Goal: Find specific page/section: Find specific page/section

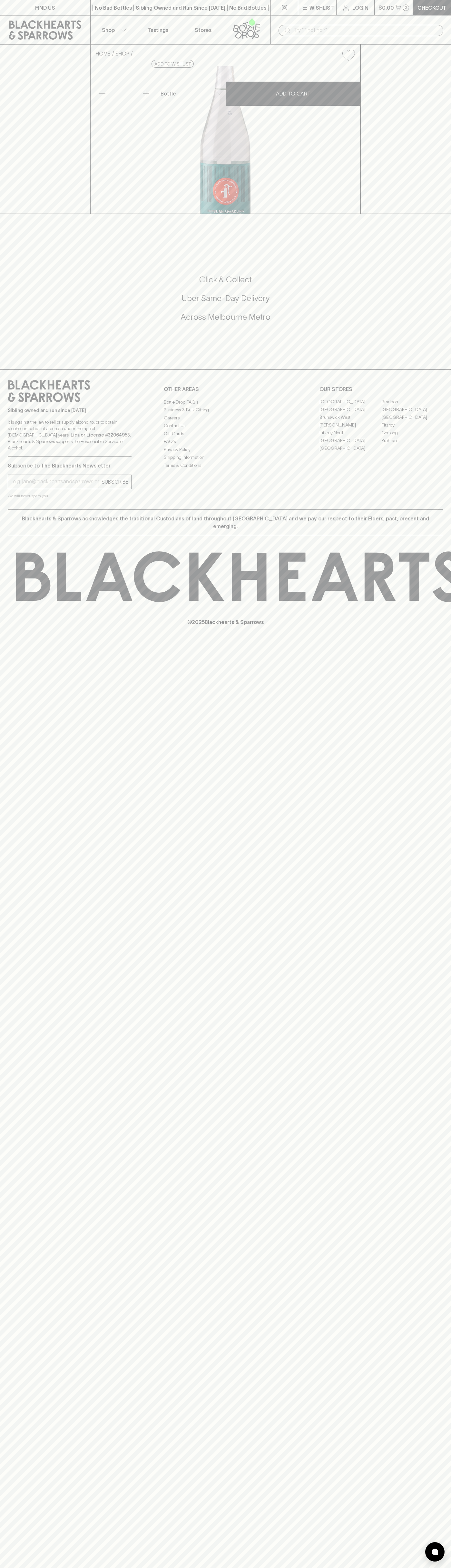
click at [42, 22] on icon at bounding box center [44, 30] width 81 height 20
click at [419, 107] on div "HOME SHOP Hepburn Sparkling Mineral Water $4.50 Add to wishlist No Further Disc…" at bounding box center [226, 129] width 451 height 170
click at [39, 1567] on html "FIND US | No Bad Bottles | Sibling Owned and Run Since [DATE] | No Bad Bottles …" at bounding box center [226, 784] width 451 height 1568
click at [20, 778] on div "FIND US | No Bad Bottles | Sibling Owned and Run Since [DATE] | No Bad Bottles …" at bounding box center [226, 784] width 451 height 1568
click at [351, 437] on link "Fitzroy North" at bounding box center [351, 433] width 62 height 8
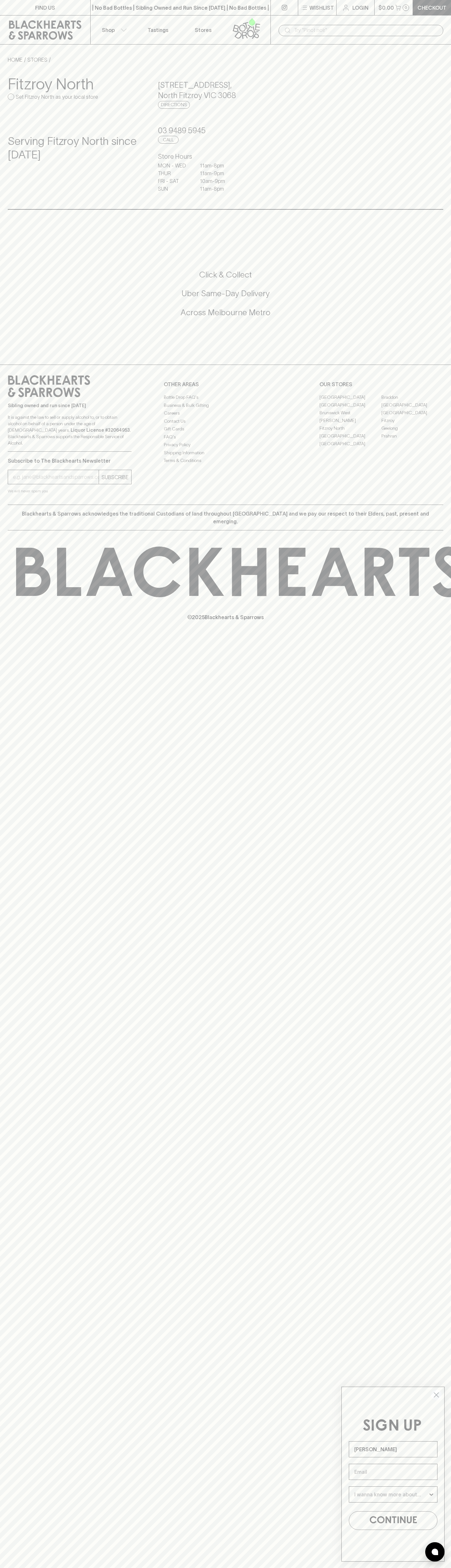
type input "John Smith"
